Goal: Find specific page/section: Find specific page/section

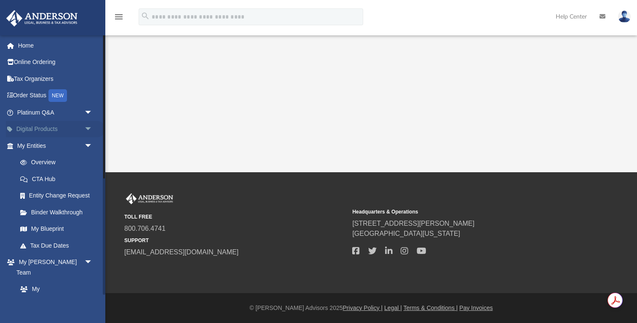
click at [35, 126] on link "Digital Products arrow_drop_down" at bounding box center [55, 129] width 99 height 17
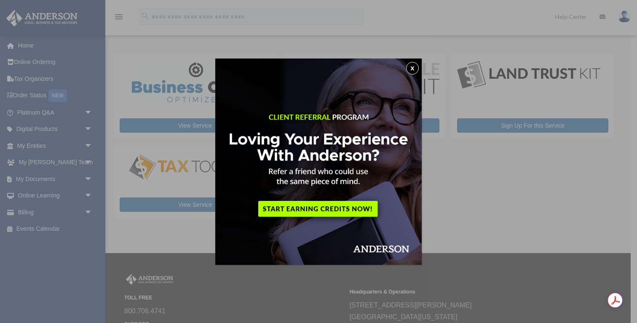
click at [415, 67] on button "x" at bounding box center [412, 68] width 13 height 13
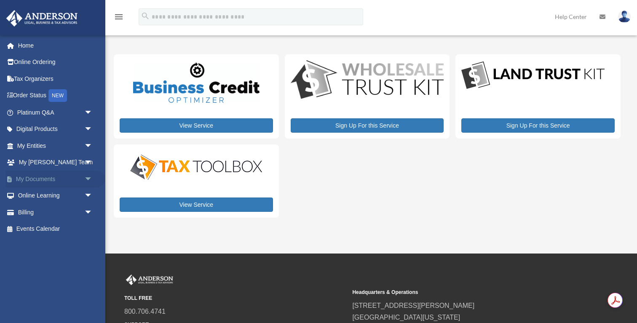
click at [38, 181] on link "My Documents arrow_drop_down" at bounding box center [55, 179] width 99 height 17
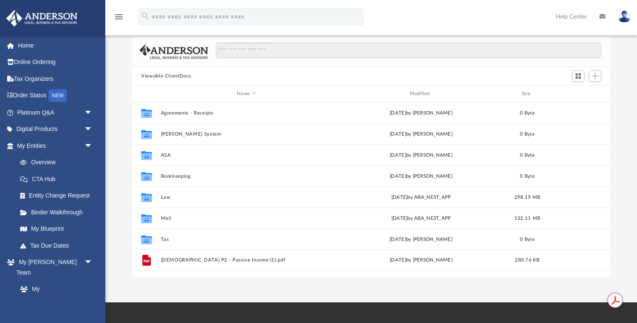
scroll to position [48, 0]
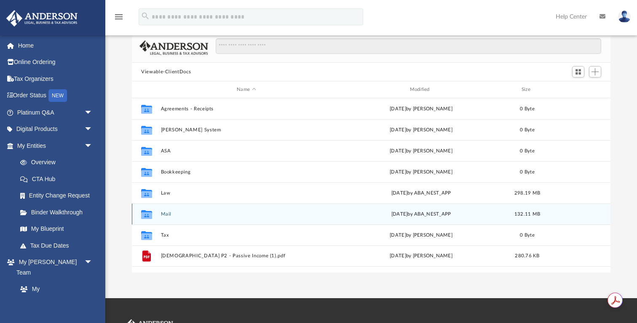
click at [165, 215] on button "Mail" at bounding box center [246, 214] width 171 height 5
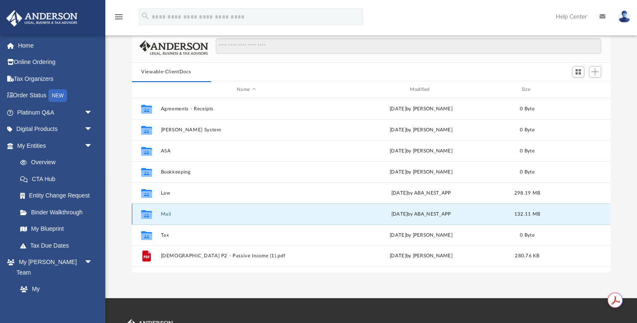
click at [166, 213] on button "Mail" at bounding box center [246, 214] width 171 height 5
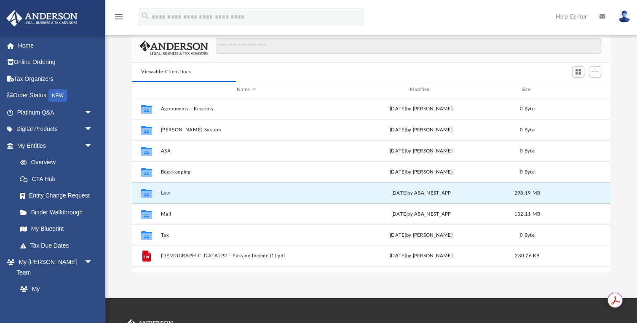
click at [164, 195] on button "Law" at bounding box center [246, 193] width 171 height 5
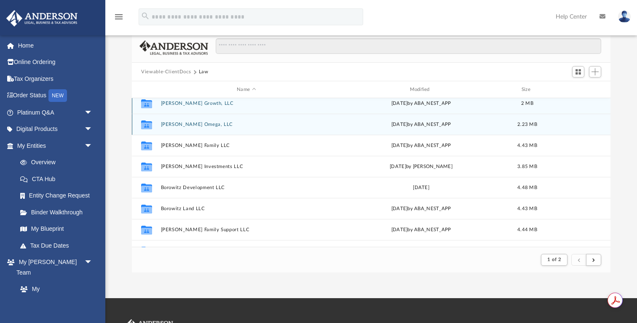
scroll to position [0, 0]
